Goal: Submit feedback/report problem

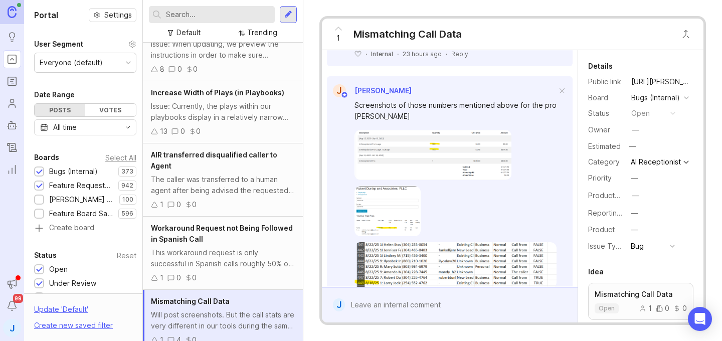
scroll to position [915, 0]
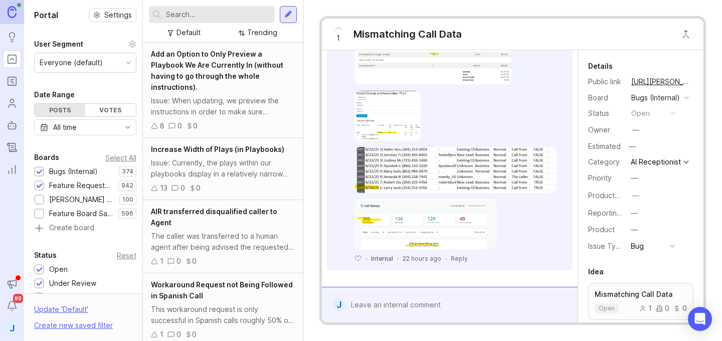
click at [433, 302] on div at bounding box center [457, 304] width 224 height 19
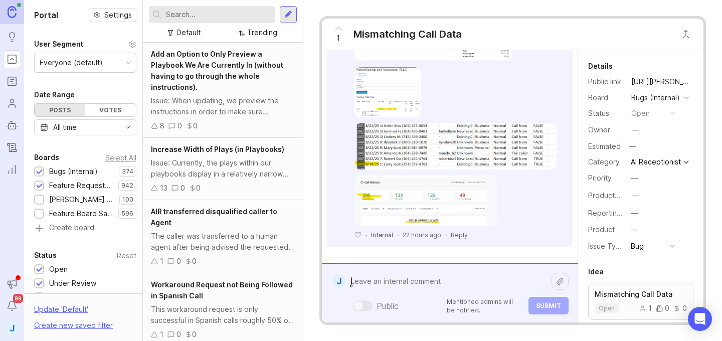
click at [337, 33] on span "1" at bounding box center [339, 38] width 4 height 11
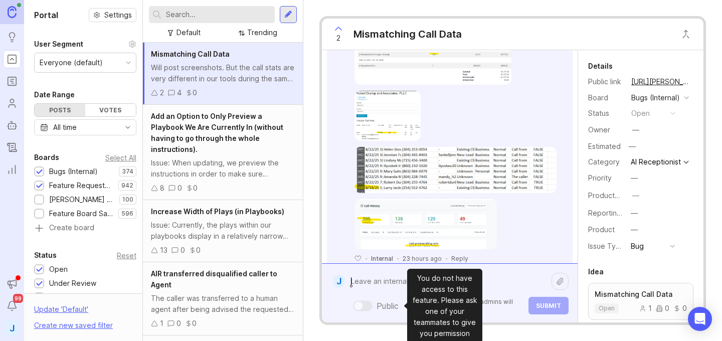
click at [399, 298] on div "Public Mentioned admins will be notified. Submit" at bounding box center [457, 293] width 224 height 43
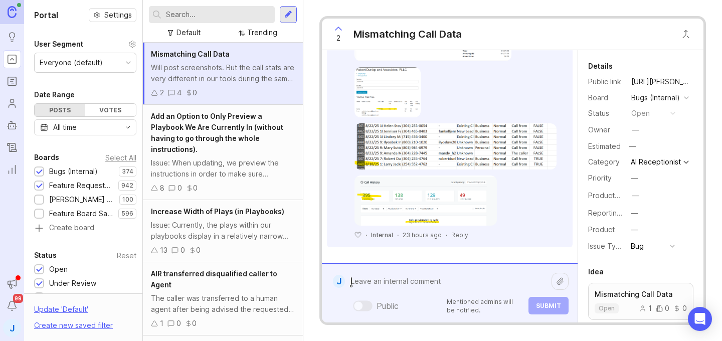
click at [372, 283] on textarea at bounding box center [448, 281] width 207 height 19
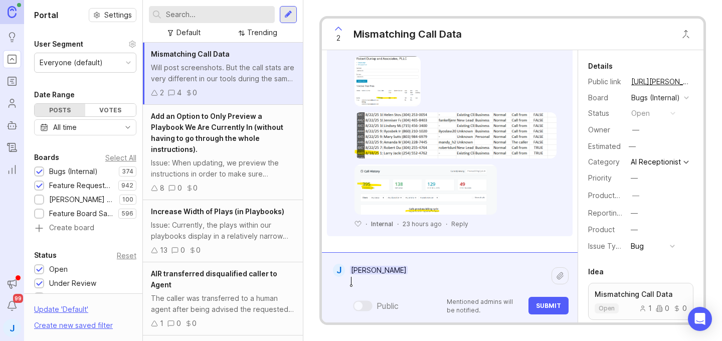
paste textarea "Mesquite Landscaping"
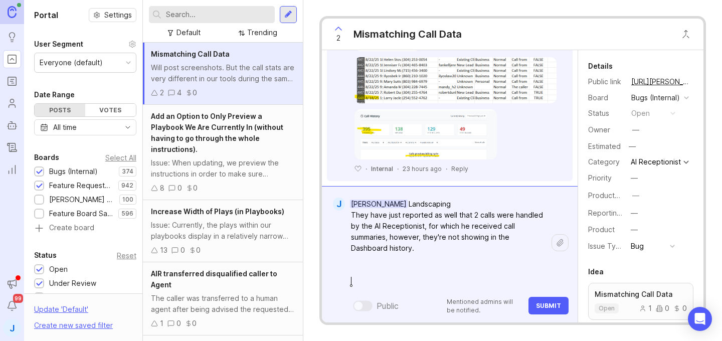
scroll to position [1016, 0]
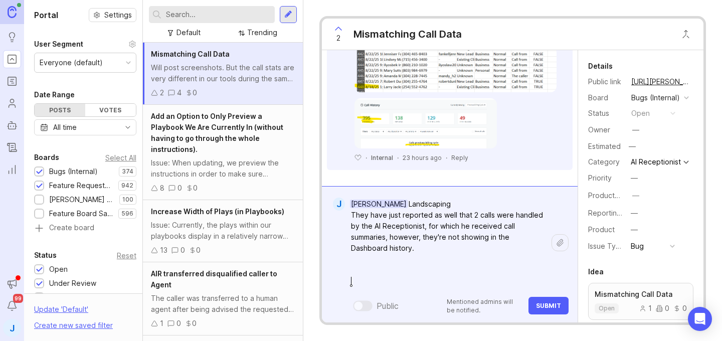
paste textarea "[URL][PERSON_NAME]"
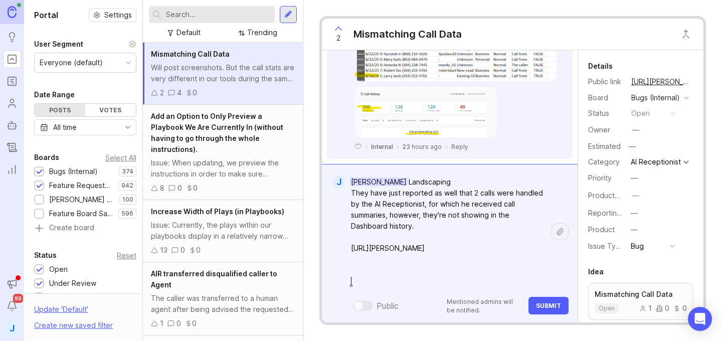
paste textarea "[URL][PERSON_NAME]"
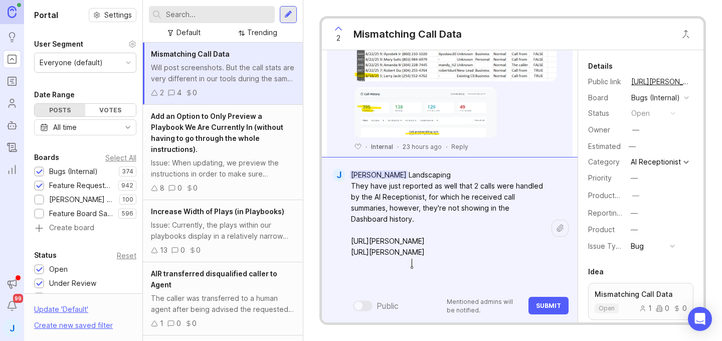
click at [423, 266] on textarea "[PERSON_NAME] Landscaping They have just reported as well that 2 calls were han…" at bounding box center [448, 230] width 207 height 129
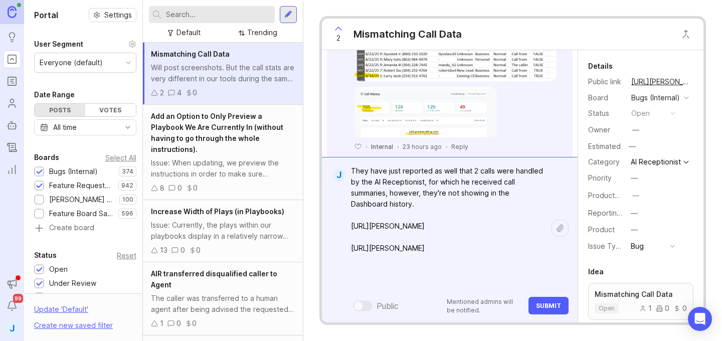
click at [386, 226] on textarea "[PERSON_NAME] Landscaping They have just reported as well that 2 calls were han…" at bounding box center [448, 220] width 207 height 140
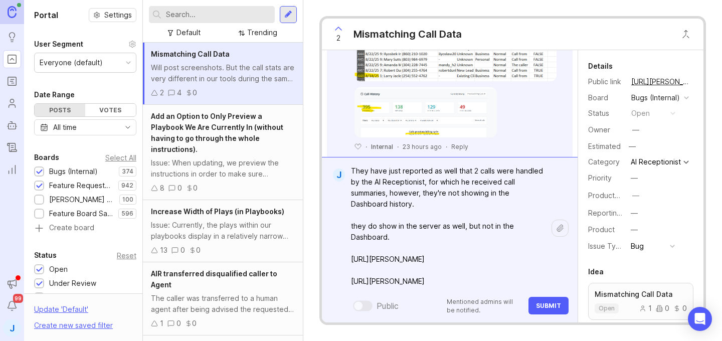
scroll to position [48, 0]
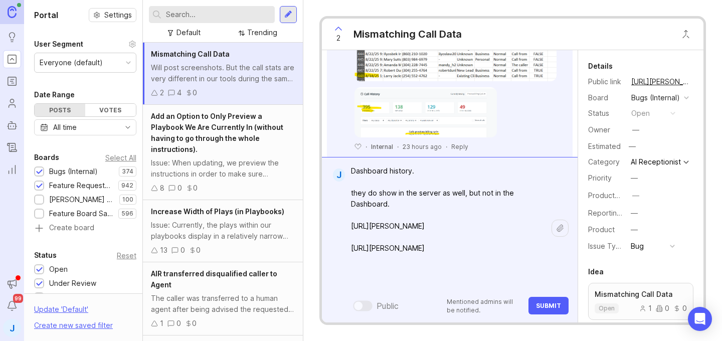
type textarea "[PERSON_NAME] Landscaping They have just reported as well that 2 calls were han…"
click at [549, 304] on span "Submit" at bounding box center [548, 306] width 25 height 8
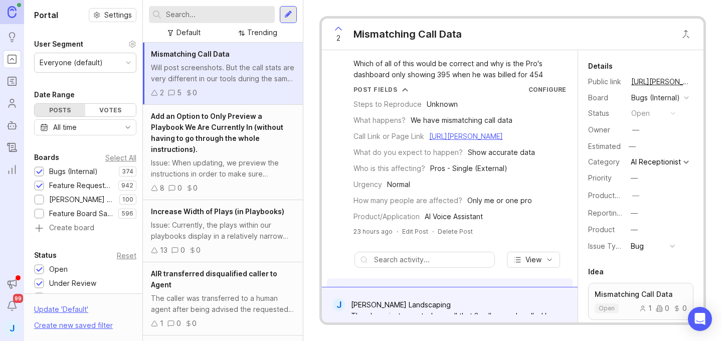
scroll to position [0, 0]
